Goal: Task Accomplishment & Management: Complete application form

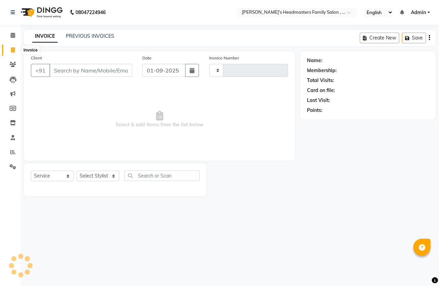
select select "service"
type input "1287"
select select "7213"
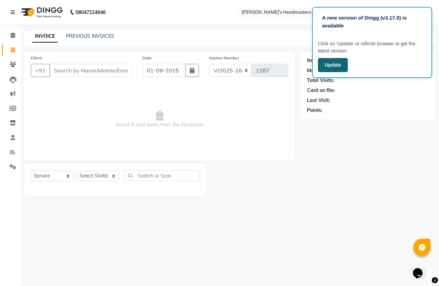
click at [326, 68] on button "Update" at bounding box center [333, 65] width 30 height 14
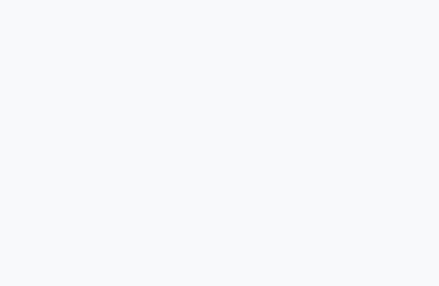
select select "service"
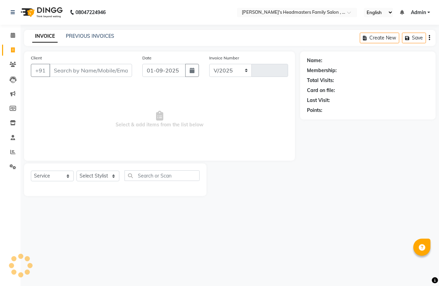
select select "7213"
type input "1287"
click at [92, 34] on link "PREVIOUS INVOICES" at bounding box center [90, 36] width 48 height 6
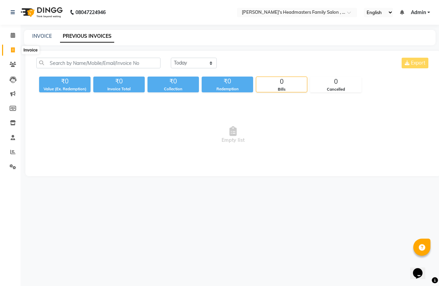
click at [15, 50] on span at bounding box center [13, 50] width 12 height 8
select select "service"
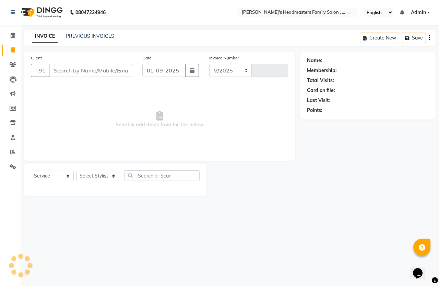
select select "7213"
type input "1287"
click at [66, 72] on input "Client" at bounding box center [90, 70] width 83 height 13
type input "9585624044"
select select "1: Object"
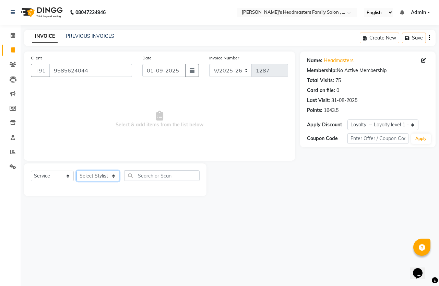
click at [94, 175] on select "Select Stylist Balu Dhaya Gajendran Nithay Sri" at bounding box center [97, 175] width 43 height 11
select select "61242"
click at [76, 170] on select "Select Stylist Balu Dhaya Gajendran Nithay Sri" at bounding box center [97, 175] width 43 height 11
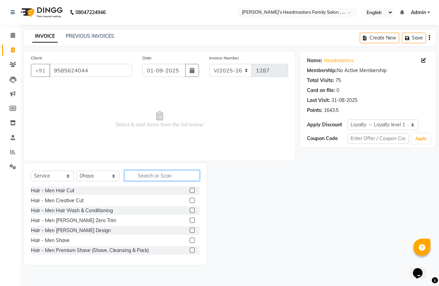
click at [156, 175] on input "text" at bounding box center [161, 175] width 75 height 11
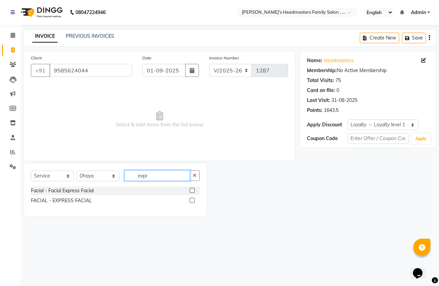
type input "expr"
click at [191, 201] on label at bounding box center [192, 200] width 5 height 5
click at [191, 201] on input "checkbox" at bounding box center [192, 200] width 4 height 4
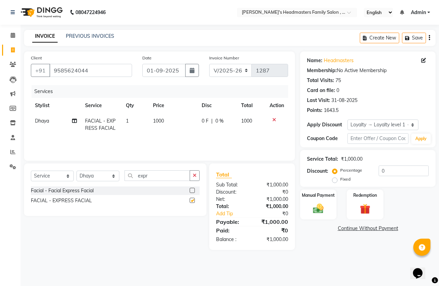
checkbox input "false"
click at [196, 177] on icon "button" at bounding box center [195, 175] width 4 height 5
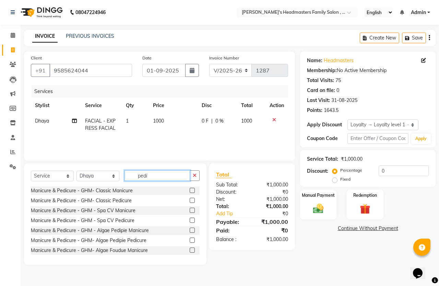
type input "pedi"
click at [190, 198] on label at bounding box center [192, 200] width 5 height 5
click at [190, 198] on input "checkbox" at bounding box center [192, 200] width 4 height 4
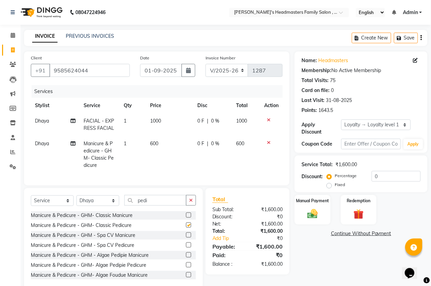
checkbox input "false"
click at [191, 204] on button "button" at bounding box center [191, 200] width 10 height 11
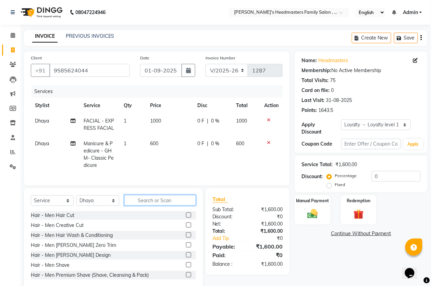
click at [179, 205] on input "text" at bounding box center [160, 200] width 72 height 11
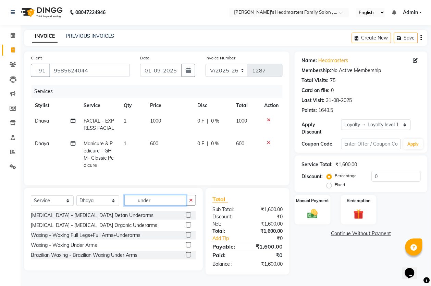
type input "under"
click at [188, 247] on label at bounding box center [188, 244] width 5 height 5
click at [188, 247] on input "checkbox" at bounding box center [188, 245] width 4 height 4
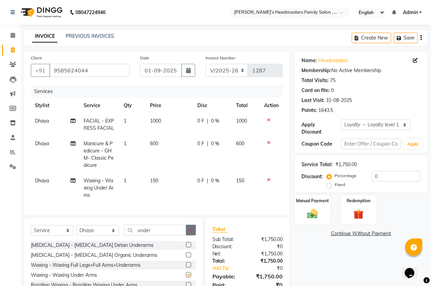
checkbox input "false"
click at [187, 235] on button "button" at bounding box center [191, 230] width 10 height 11
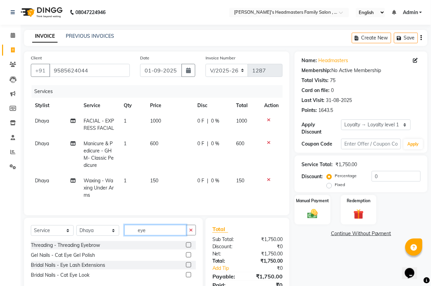
type input "eye"
click at [187, 247] on label at bounding box center [188, 244] width 5 height 5
click at [187, 247] on input "checkbox" at bounding box center [188, 245] width 4 height 4
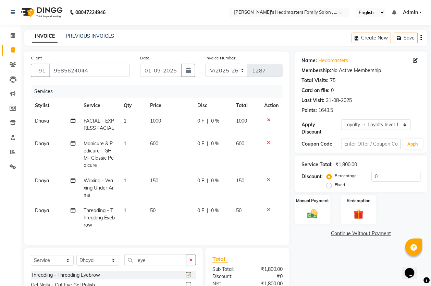
checkbox input "false"
click at [314, 217] on img at bounding box center [312, 213] width 17 height 12
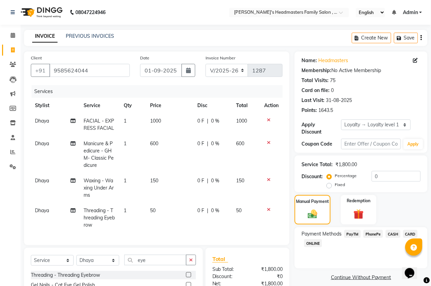
click at [378, 234] on span "PhonePe" at bounding box center [374, 234] width 20 height 8
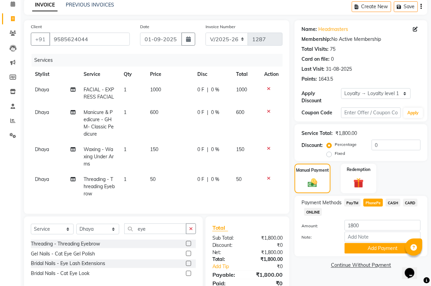
scroll to position [65, 0]
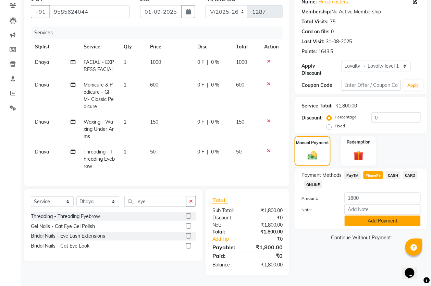
click at [388, 215] on button "Add Payment" at bounding box center [383, 220] width 76 height 11
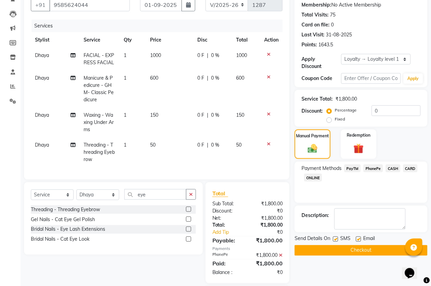
scroll to position [128, 0]
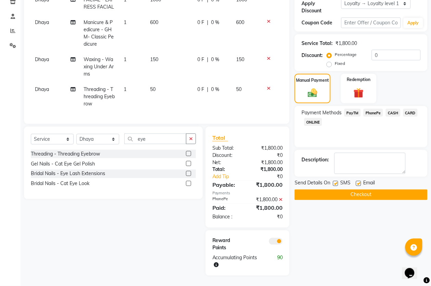
click at [374, 191] on button "Checkout" at bounding box center [361, 194] width 133 height 11
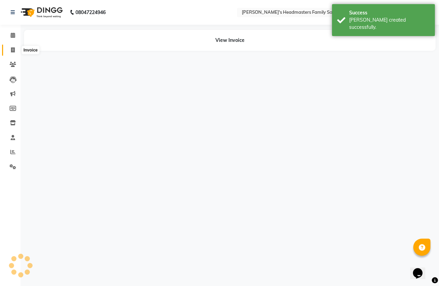
click at [13, 47] on icon at bounding box center [13, 49] width 4 height 5
select select "service"
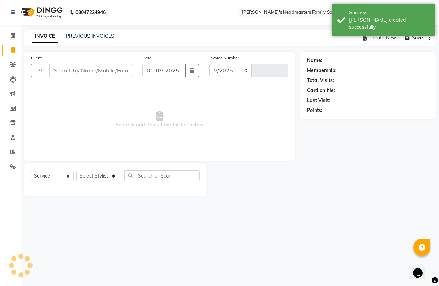
click at [109, 74] on input "Client" at bounding box center [90, 70] width 83 height 13
select select "7213"
type input "1288"
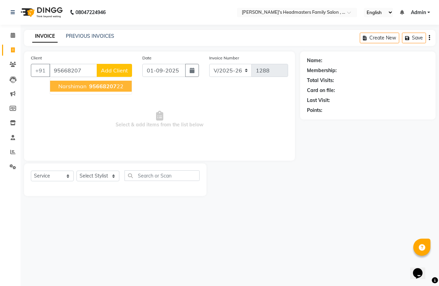
click at [97, 84] on span "95668207" at bounding box center [102, 86] width 27 height 7
type input "9566820722"
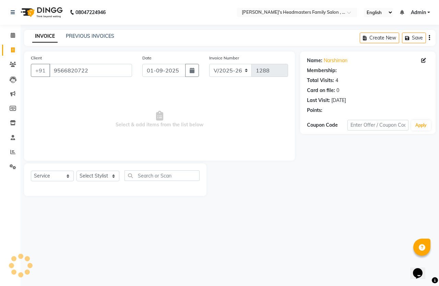
select select "1: Object"
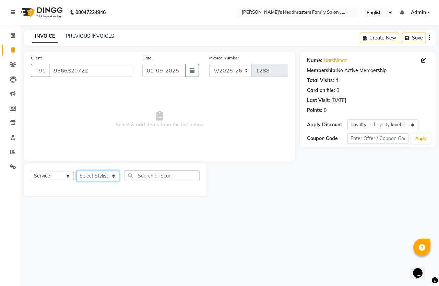
click at [97, 177] on select "Select Stylist Balu Dhaya Gajendran Nithay Sri" at bounding box center [97, 175] width 43 height 11
select select "61185"
click at [76, 170] on select "Select Stylist Balu Dhaya Gajendran Nithay Sri" at bounding box center [97, 175] width 43 height 11
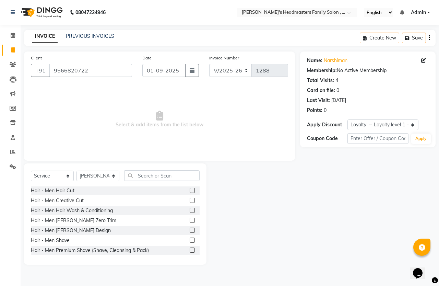
click at [190, 189] on label at bounding box center [192, 190] width 5 height 5
click at [190, 189] on input "checkbox" at bounding box center [192, 190] width 4 height 4
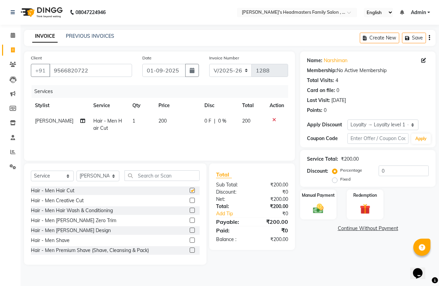
checkbox input "false"
click at [177, 177] on input "text" at bounding box center [161, 175] width 75 height 11
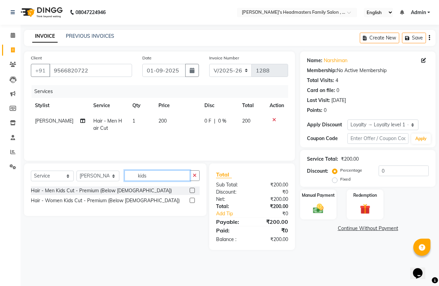
type input "kids"
click at [190, 188] on label at bounding box center [192, 190] width 5 height 5
click at [190, 188] on input "checkbox" at bounding box center [192, 190] width 4 height 4
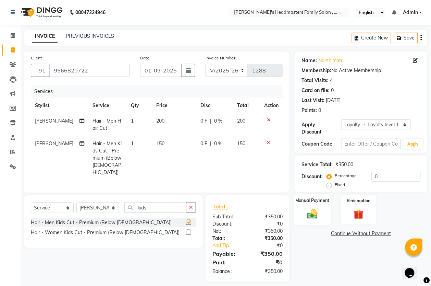
checkbox input "false"
click at [322, 216] on div "Manual Payment" at bounding box center [312, 209] width 37 height 31
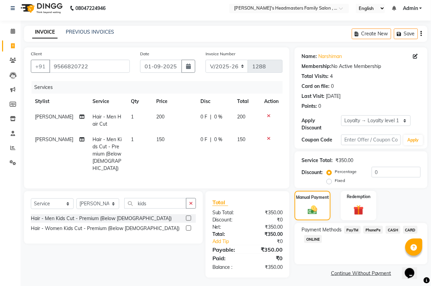
scroll to position [7, 0]
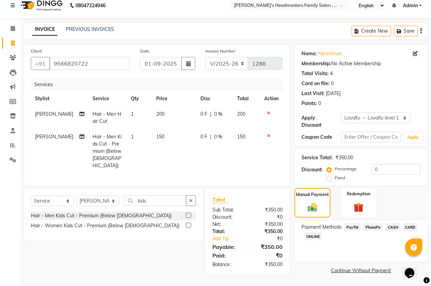
click at [388, 225] on span "CASH" at bounding box center [393, 227] width 15 height 8
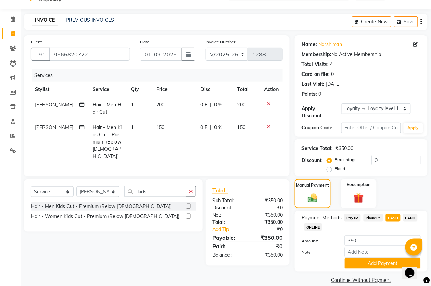
scroll to position [26, 0]
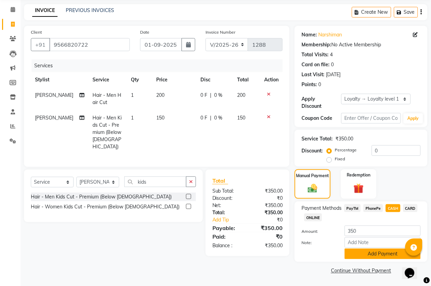
click at [380, 251] on button "Add Payment" at bounding box center [383, 253] width 76 height 11
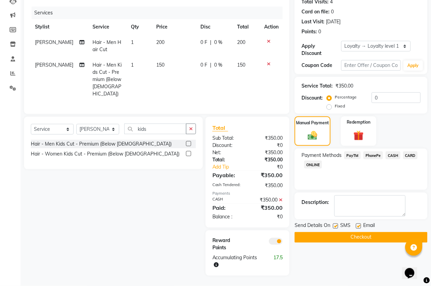
scroll to position [85, 0]
click at [358, 234] on button "Checkout" at bounding box center [361, 237] width 133 height 11
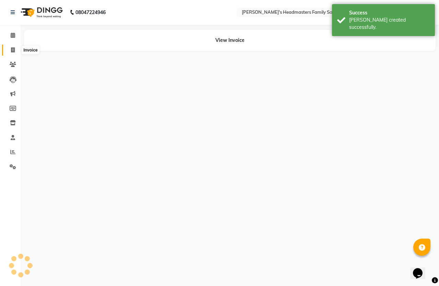
click at [10, 51] on span at bounding box center [13, 50] width 12 height 8
select select "service"
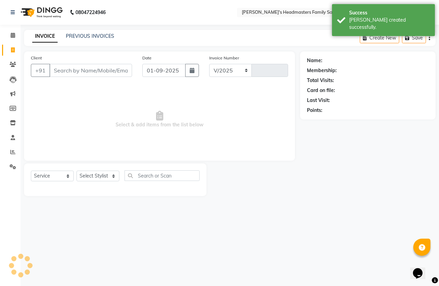
select select "7213"
type input "1289"
click at [90, 73] on input "Client" at bounding box center [90, 70] width 83 height 13
type input "9585624044"
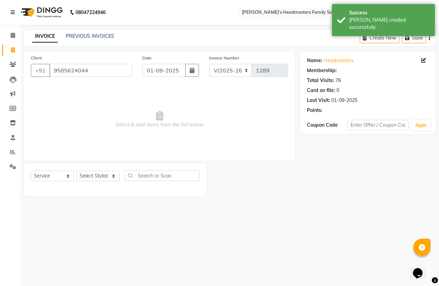
select select "1: Object"
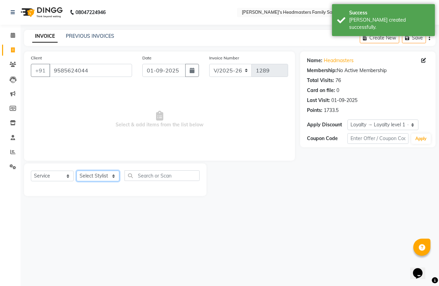
click at [105, 177] on select "Select Stylist Balu Dhaya Gajendran Nithay Sri" at bounding box center [97, 175] width 43 height 11
select select "61185"
click at [76, 170] on select "Select Stylist Balu Dhaya Gajendran Nithay Sri" at bounding box center [97, 175] width 43 height 11
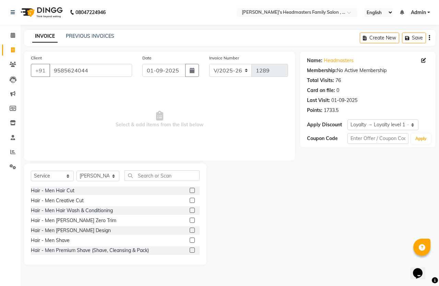
click at [190, 190] on label at bounding box center [192, 190] width 5 height 5
click at [190, 190] on input "checkbox" at bounding box center [192, 190] width 4 height 4
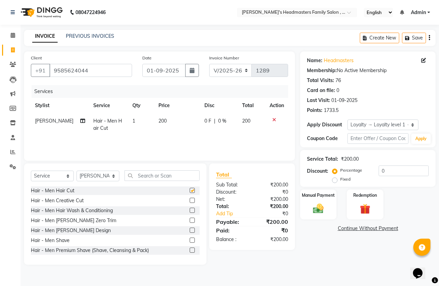
checkbox input "false"
click at [170, 124] on td "200" at bounding box center [177, 124] width 46 height 23
select select "61185"
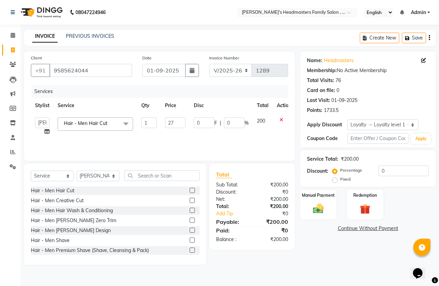
type input "270"
click at [320, 212] on img at bounding box center [318, 208] width 18 height 13
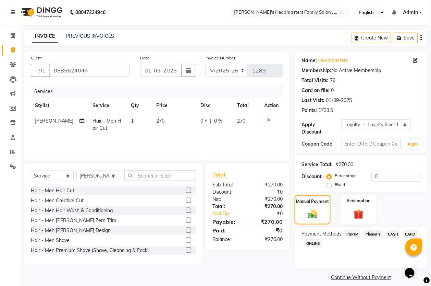
click at [397, 232] on span "CASH" at bounding box center [393, 234] width 15 height 8
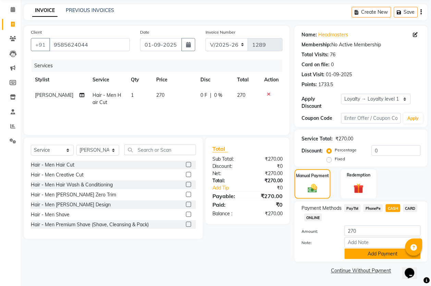
click at [392, 252] on button "Add Payment" at bounding box center [383, 253] width 76 height 11
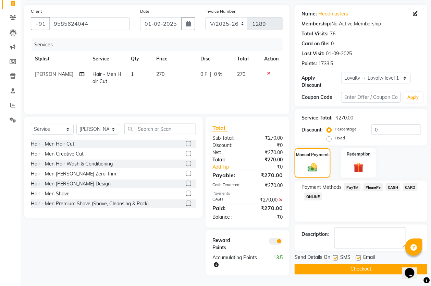
scroll to position [53, 0]
click at [384, 266] on button "Checkout" at bounding box center [361, 269] width 133 height 11
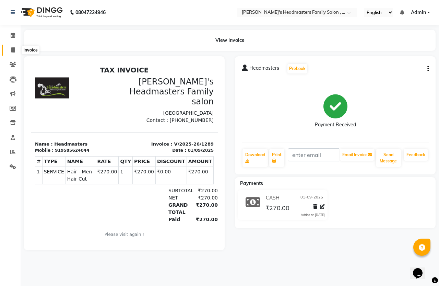
click at [13, 47] on icon at bounding box center [13, 49] width 4 height 5
select select "service"
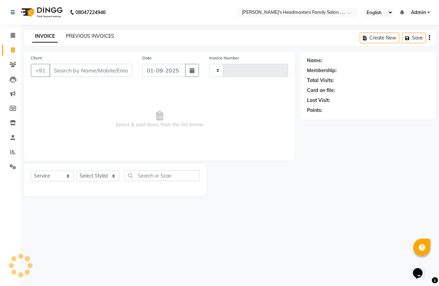
click at [87, 37] on link "PREVIOUS INVOICES" at bounding box center [90, 36] width 48 height 6
